Goal: Task Accomplishment & Management: Complete application form

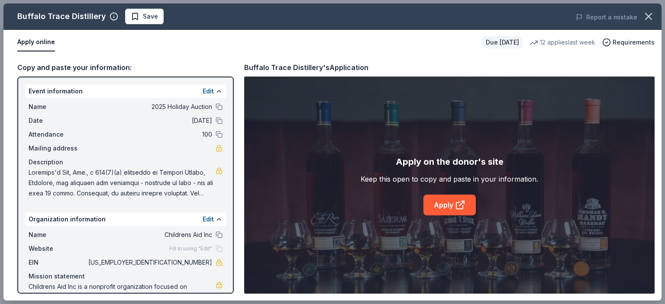
scroll to position [29, 0]
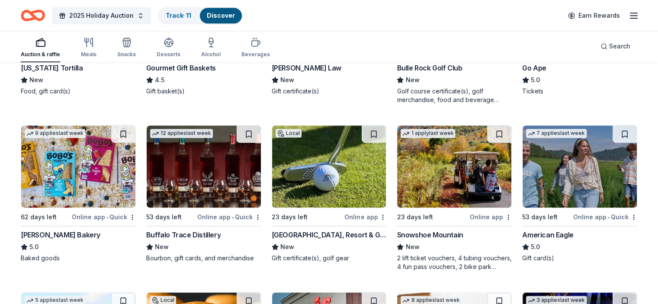
scroll to position [1037, 0]
click at [342, 236] on div "Rocky Gap Casino, Resort & Golf" at bounding box center [329, 235] width 115 height 10
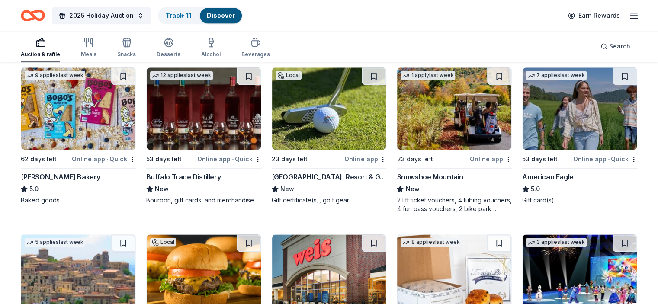
scroll to position [1123, 0]
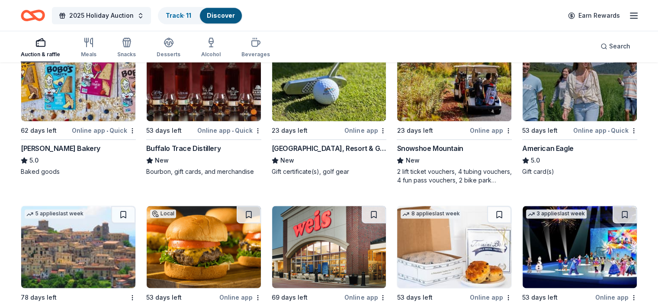
click at [574, 129] on div "Online app • Quick" at bounding box center [606, 130] width 64 height 11
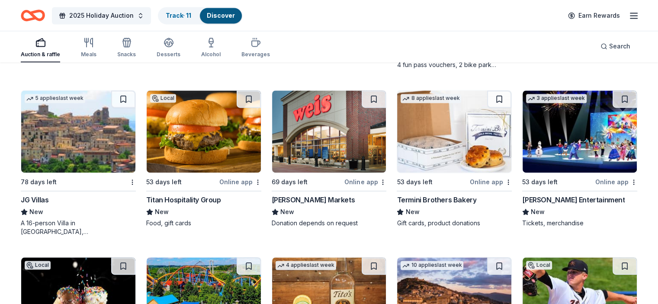
scroll to position [1296, 0]
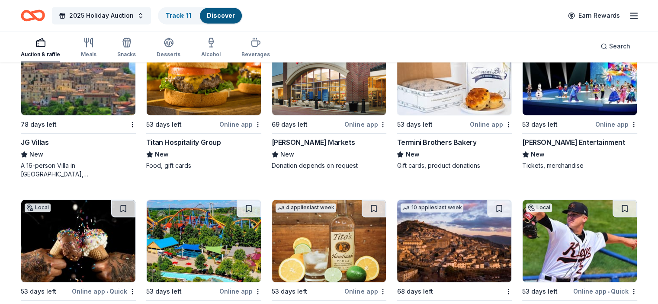
click at [596, 123] on div "Online app" at bounding box center [617, 124] width 42 height 11
click at [456, 145] on div "Termini Brothers Bakery" at bounding box center [437, 142] width 80 height 10
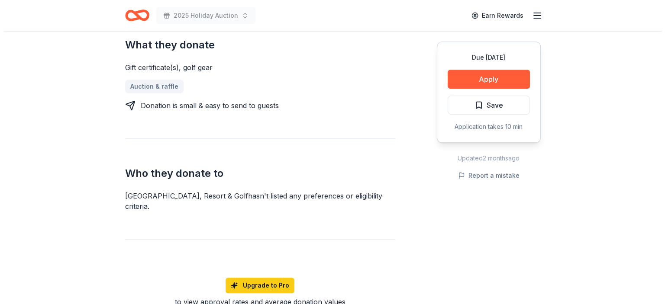
scroll to position [390, 0]
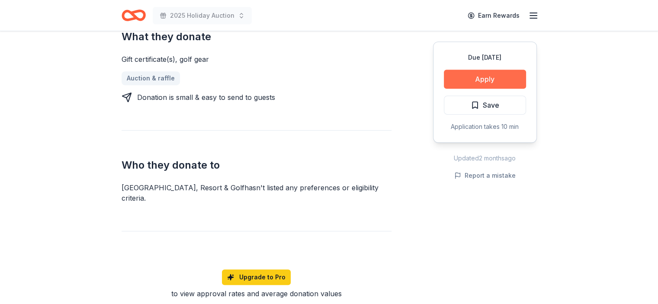
click at [480, 81] on button "Apply" at bounding box center [485, 79] width 82 height 19
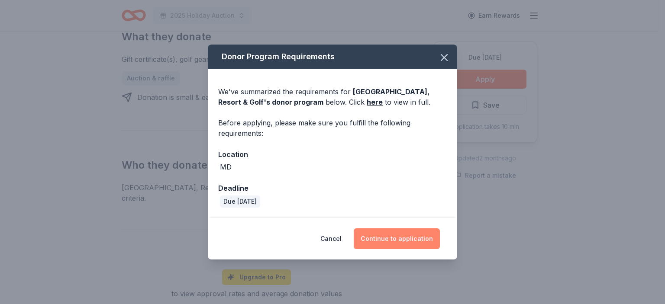
click at [395, 240] on button "Continue to application" at bounding box center [397, 239] width 86 height 21
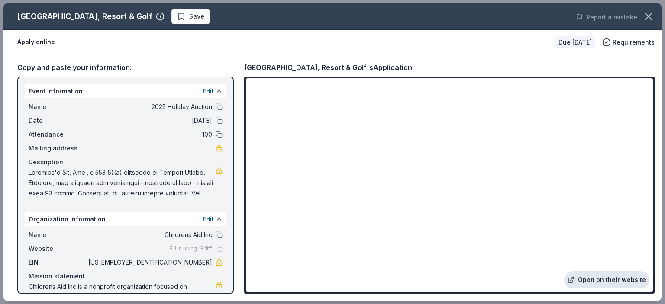
click at [603, 281] on link "Open on their website" at bounding box center [606, 279] width 85 height 17
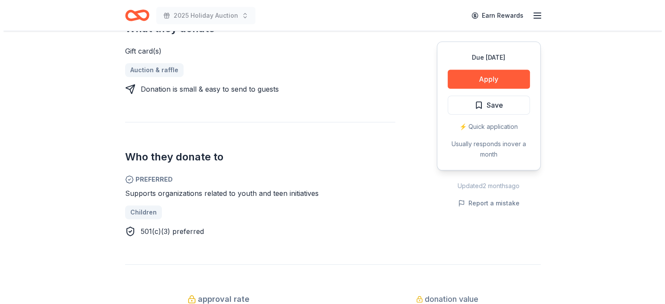
scroll to position [390, 0]
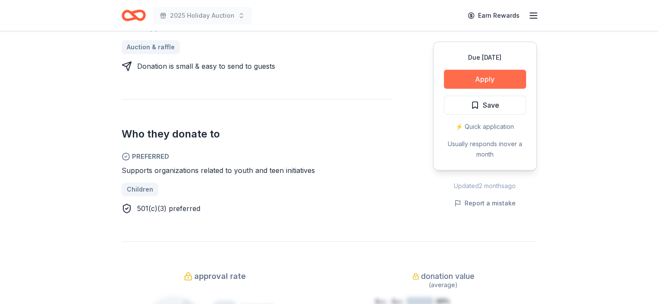
click at [474, 75] on button "Apply" at bounding box center [485, 79] width 82 height 19
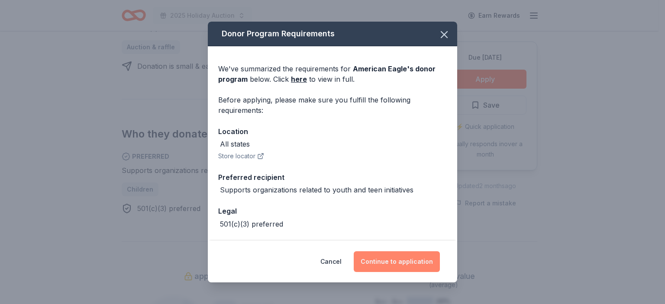
click at [390, 264] on button "Continue to application" at bounding box center [397, 261] width 86 height 21
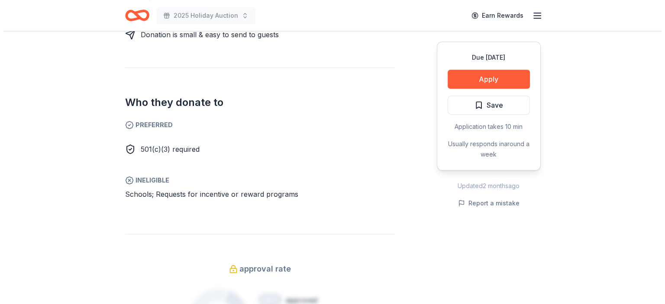
scroll to position [433, 0]
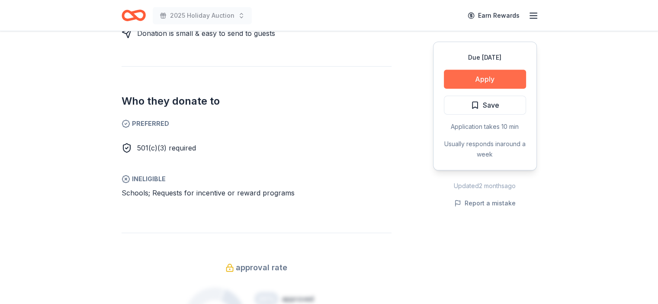
click at [465, 77] on button "Apply" at bounding box center [485, 79] width 82 height 19
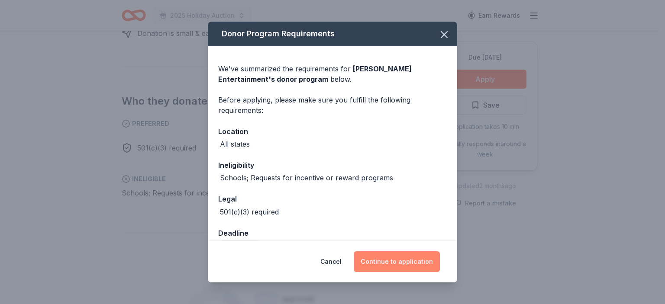
click at [406, 261] on button "Continue to application" at bounding box center [397, 261] width 86 height 21
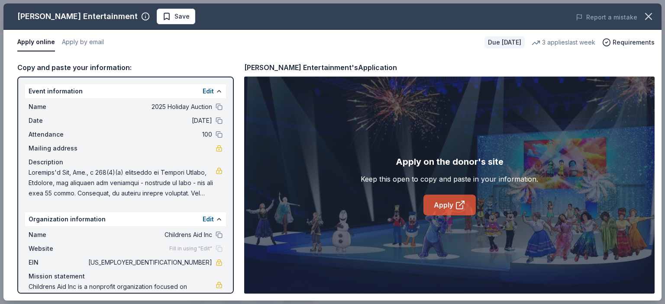
click at [453, 204] on link "Apply" at bounding box center [449, 205] width 52 height 21
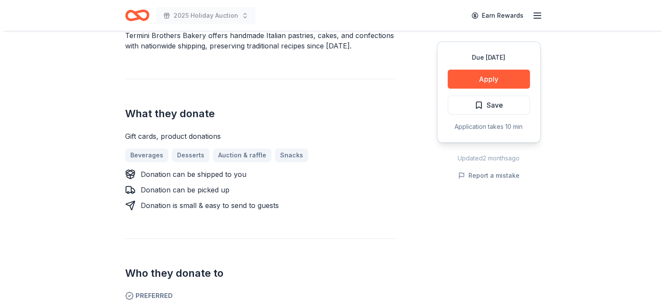
scroll to position [260, 0]
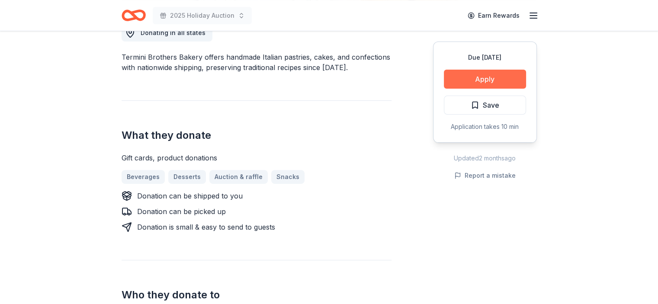
click at [480, 79] on button "Apply" at bounding box center [485, 79] width 82 height 19
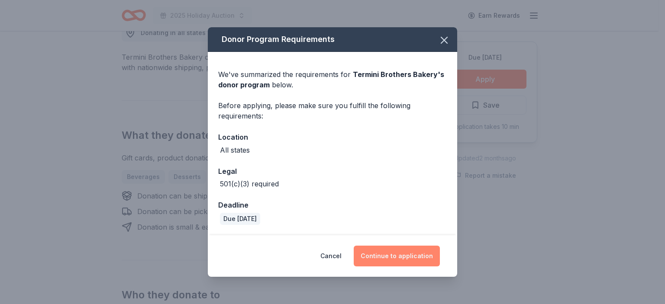
click at [398, 258] on button "Continue to application" at bounding box center [397, 256] width 86 height 21
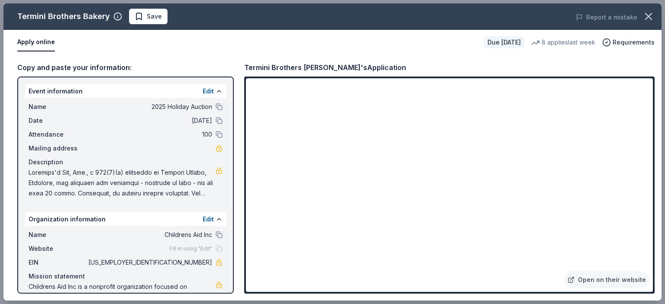
drag, startPoint x: 243, startPoint y: 64, endPoint x: 298, endPoint y: 66, distance: 55.0
click at [298, 66] on div "Copy and paste your information: Event information Edit Name 2025 Holiday Aucti…" at bounding box center [332, 178] width 658 height 246
drag, startPoint x: 246, startPoint y: 66, endPoint x: 349, endPoint y: 80, distance: 104.0
click at [296, 65] on div "Termini Brothers [PERSON_NAME]'s Application" at bounding box center [325, 67] width 162 height 11
